Goal: Communication & Community: Answer question/provide support

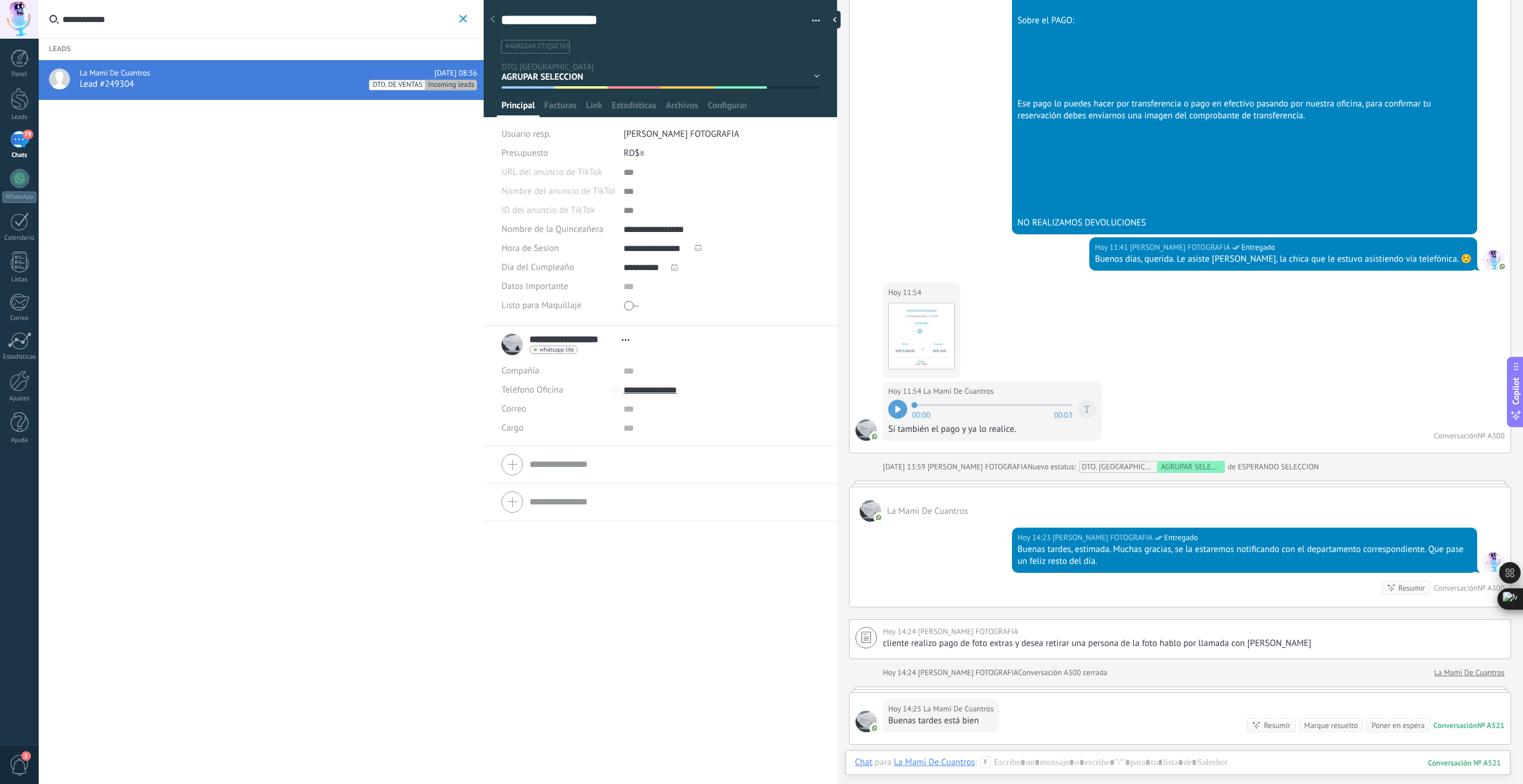
scroll to position [1481, 0]
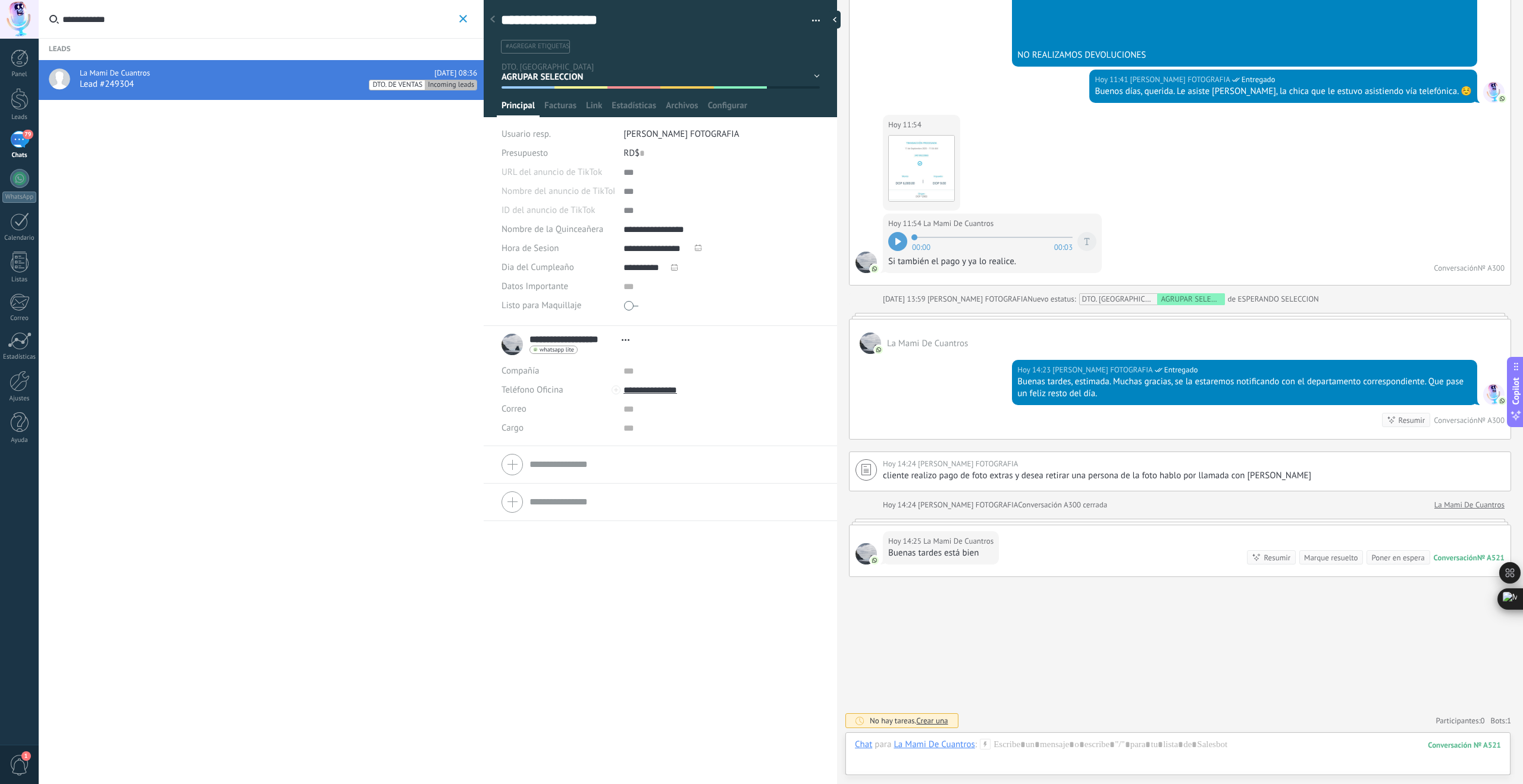
click at [969, 376] on div "[DATE] 14:23 [PERSON_NAME] FOTOGRAFIA Entregado Buenas tardes, estimada. Muchas…" at bounding box center [1180, 396] width 661 height 85
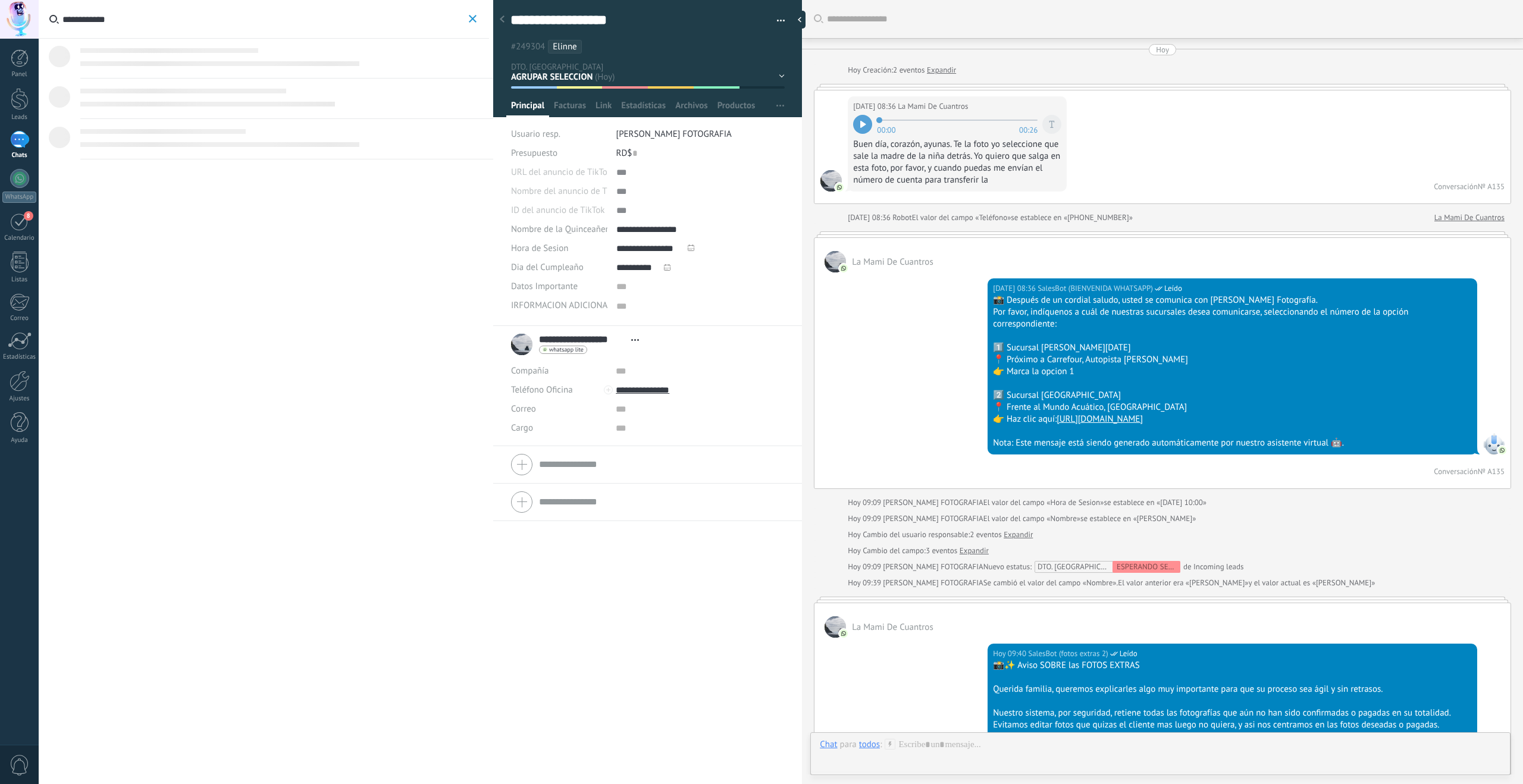
scroll to position [12, 0]
